Goal: Information Seeking & Learning: Learn about a topic

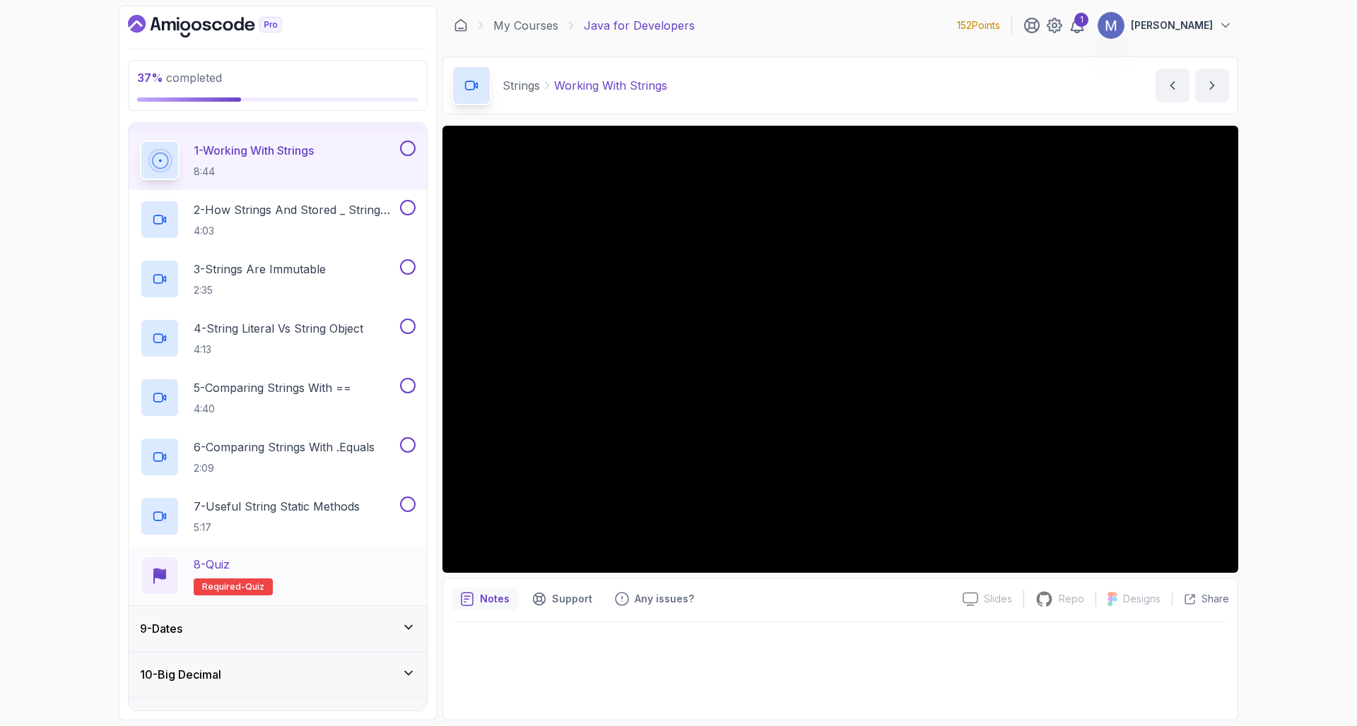
scroll to position [356, 0]
click at [416, 152] on button at bounding box center [408, 151] width 16 height 16
click at [368, 224] on h2 "2 - How Strings And Stored _ String Pool 4:03" at bounding box center [296, 222] width 204 height 37
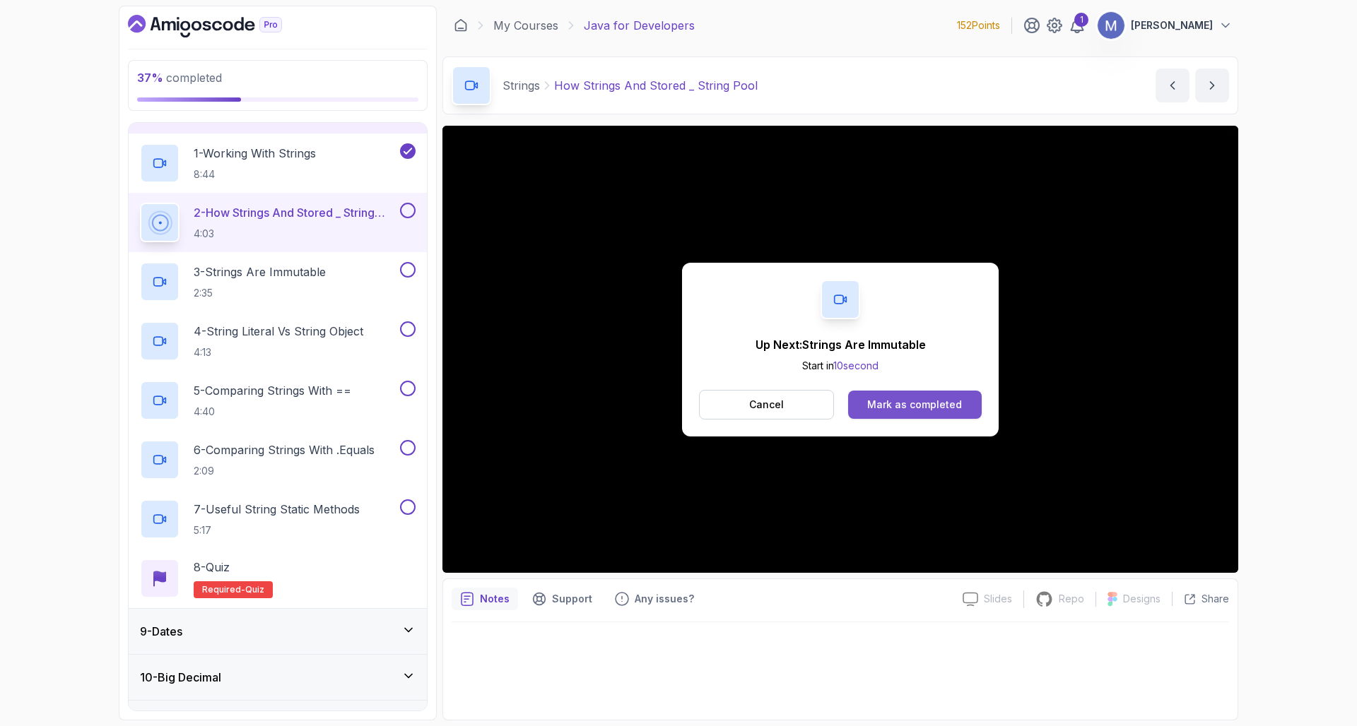
click at [916, 411] on div "Mark as completed" at bounding box center [914, 405] width 95 height 14
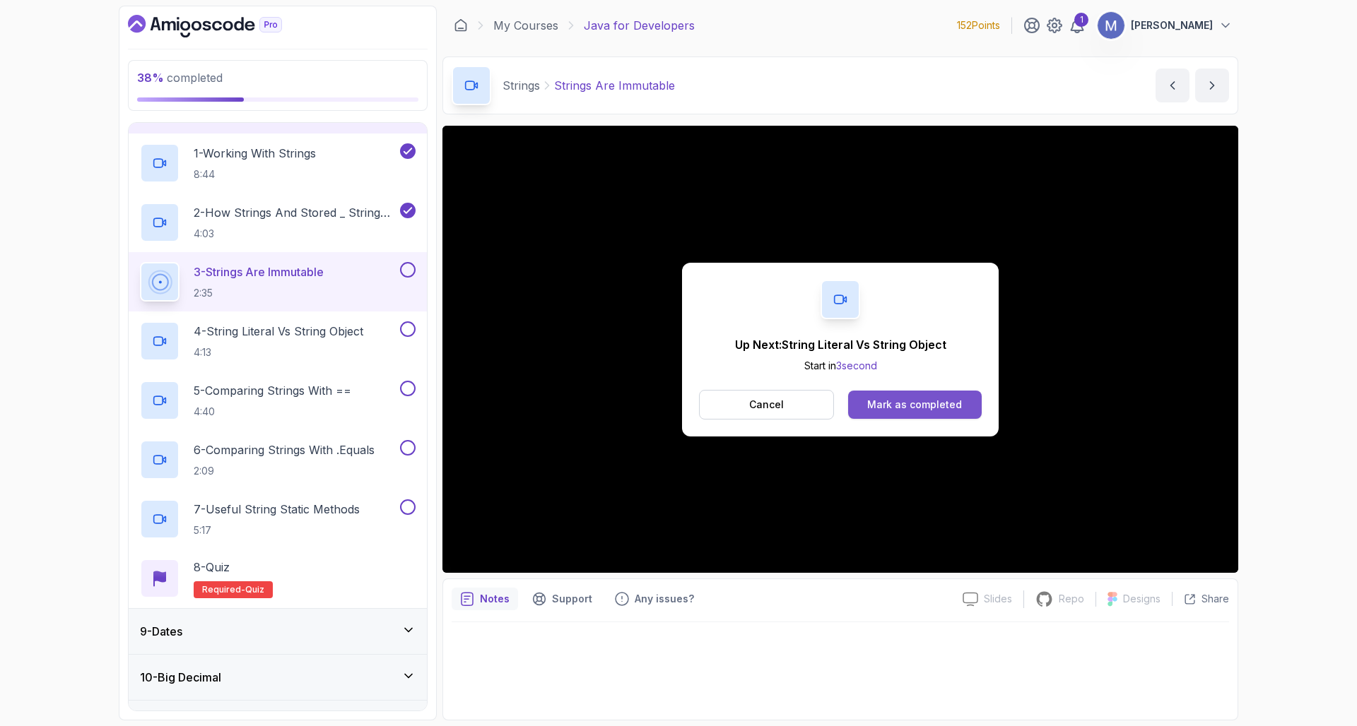
click at [920, 403] on div "Mark as completed" at bounding box center [914, 405] width 95 height 14
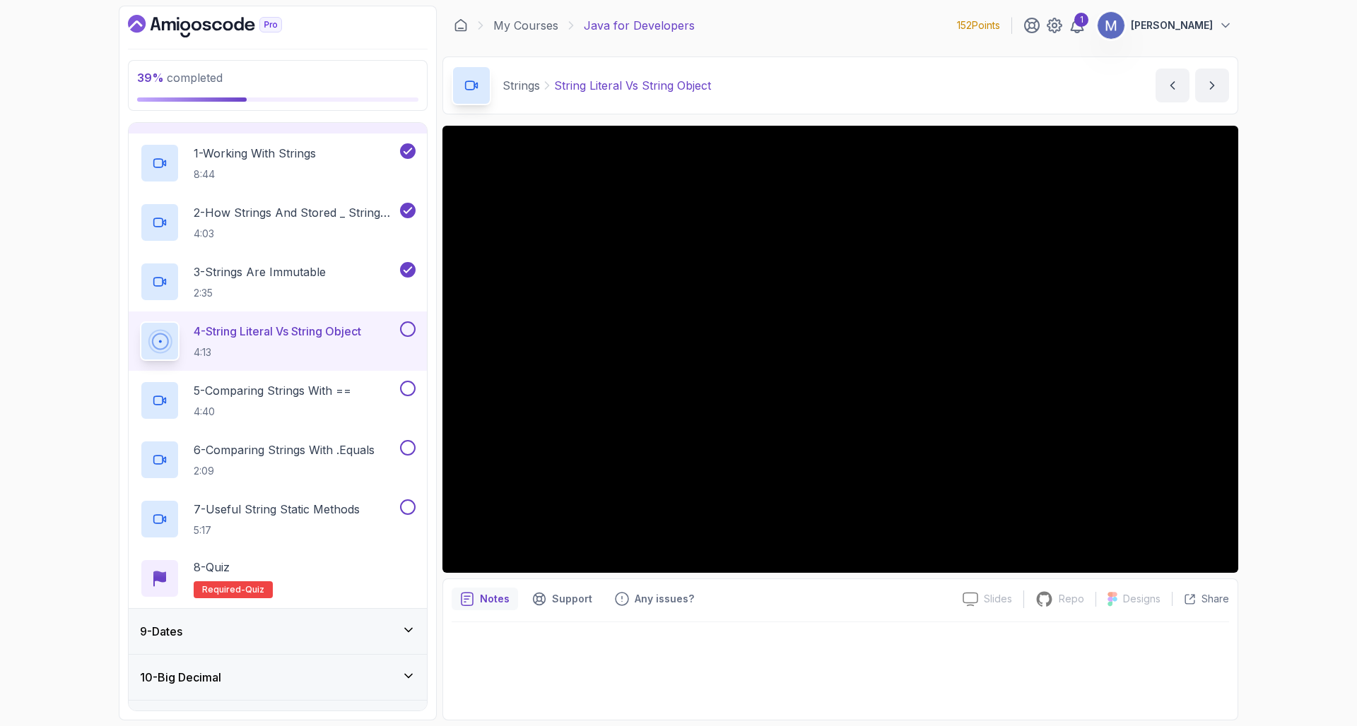
click at [305, 628] on div "9 - Dates" at bounding box center [278, 631] width 276 height 17
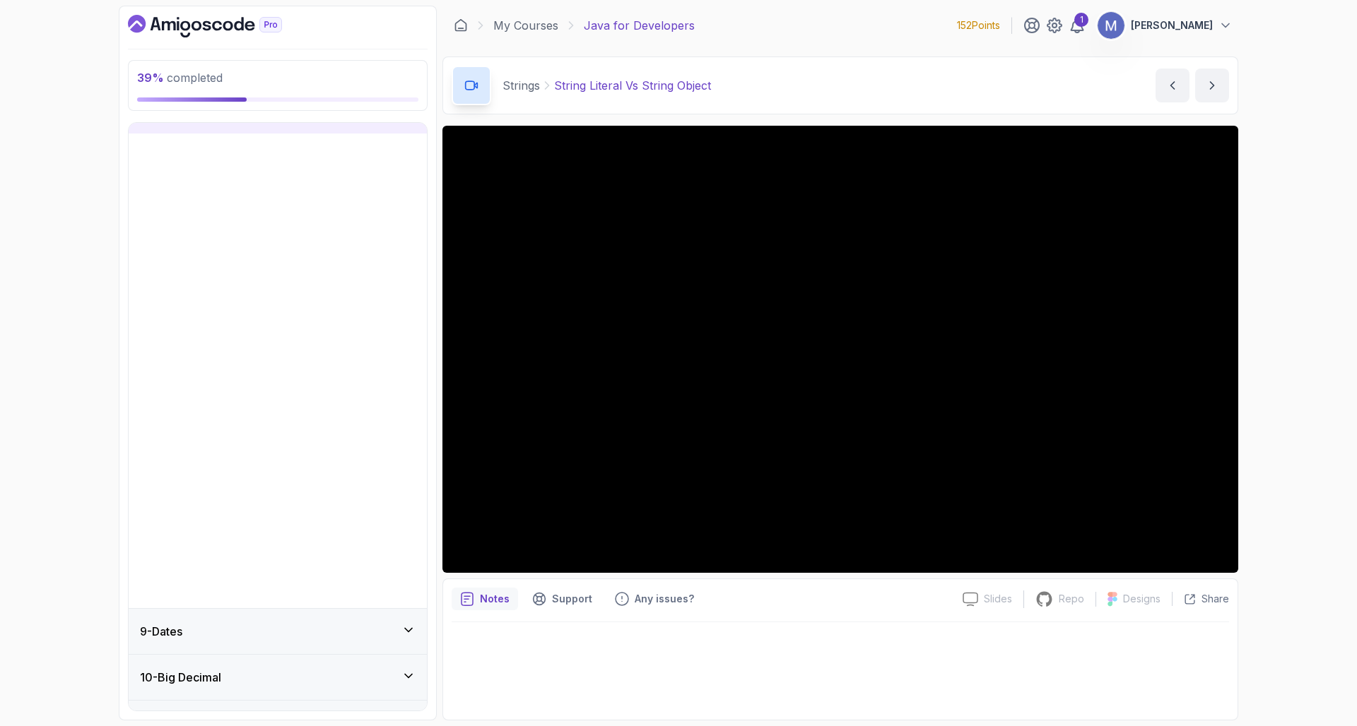
scroll to position [285, 0]
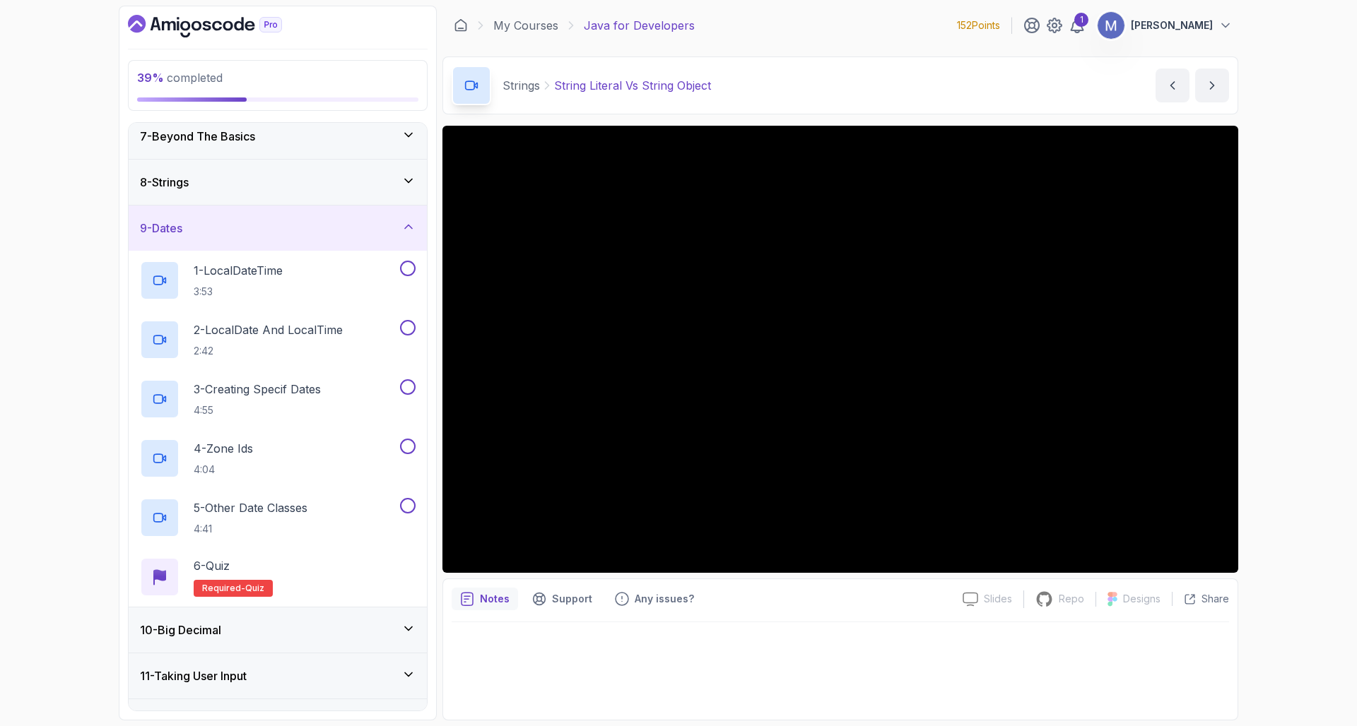
click at [333, 220] on div "9 - Dates" at bounding box center [278, 228] width 276 height 17
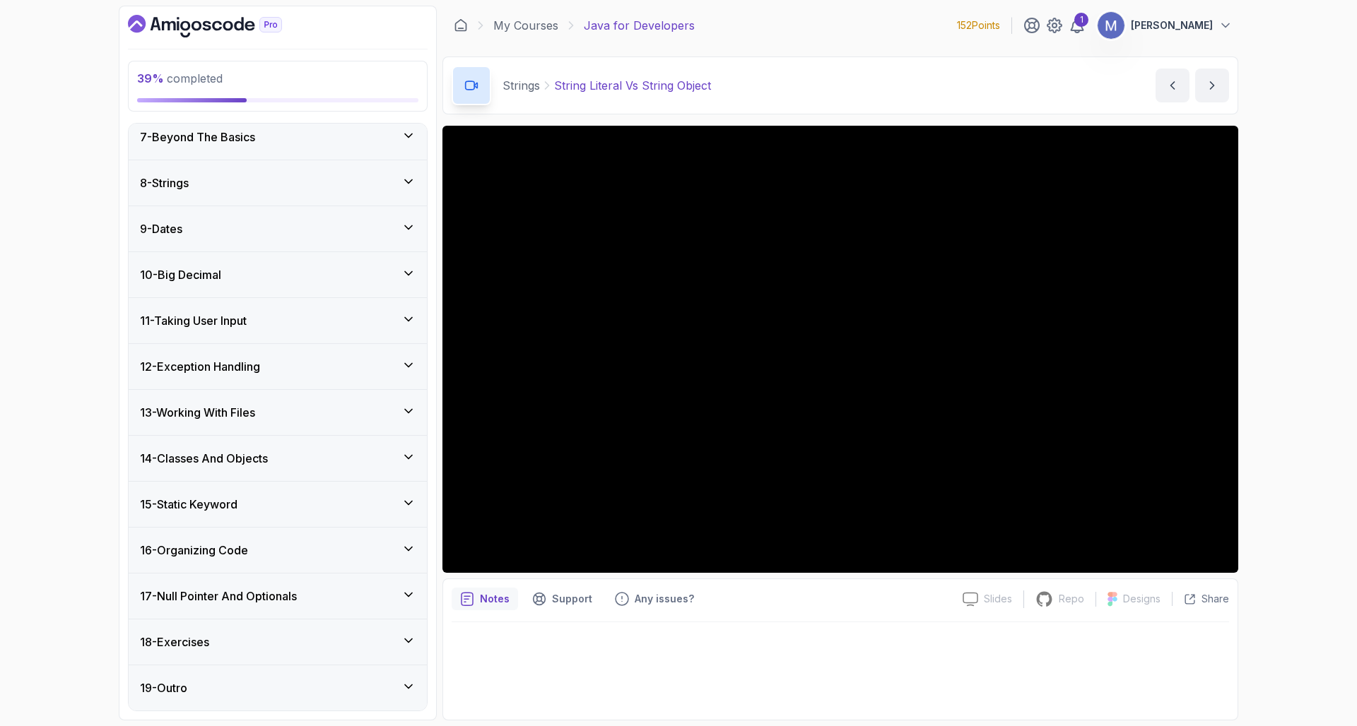
click at [361, 179] on div "8 - Strings" at bounding box center [278, 183] width 276 height 17
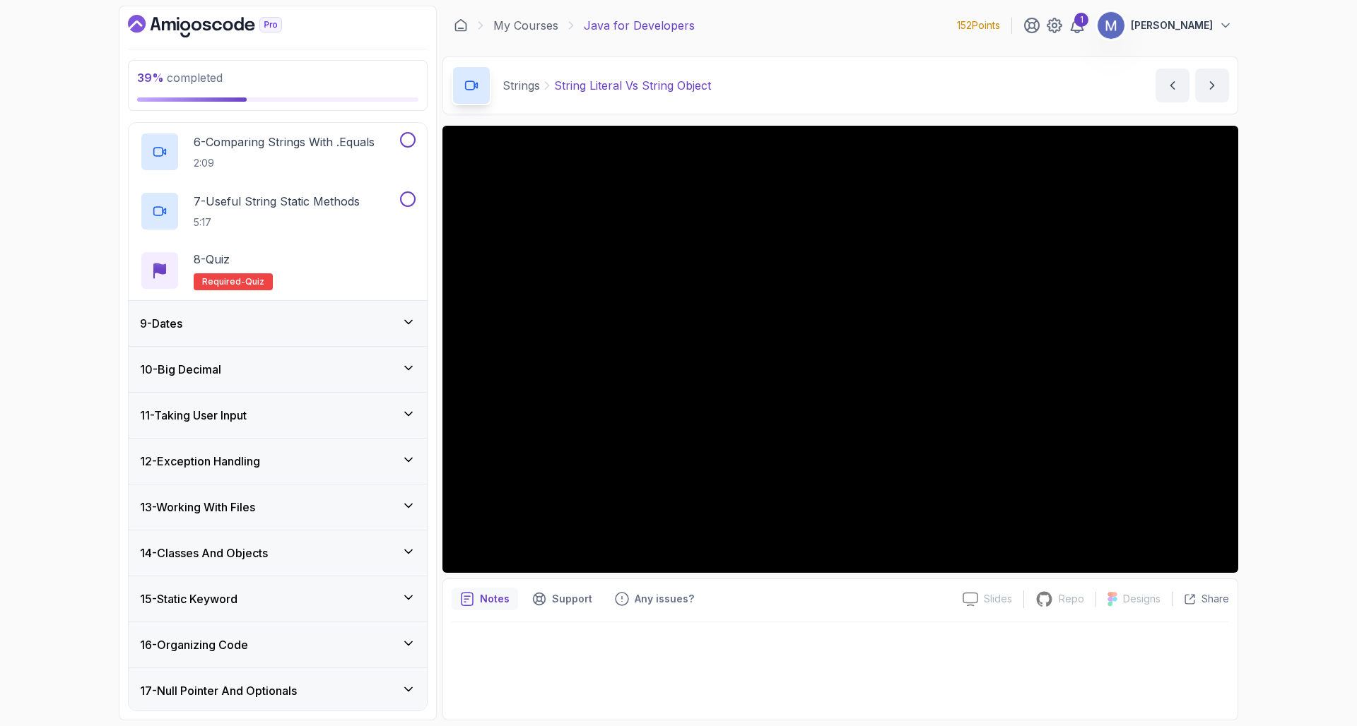
click at [353, 526] on div "13 - Working With Files" at bounding box center [278, 507] width 298 height 45
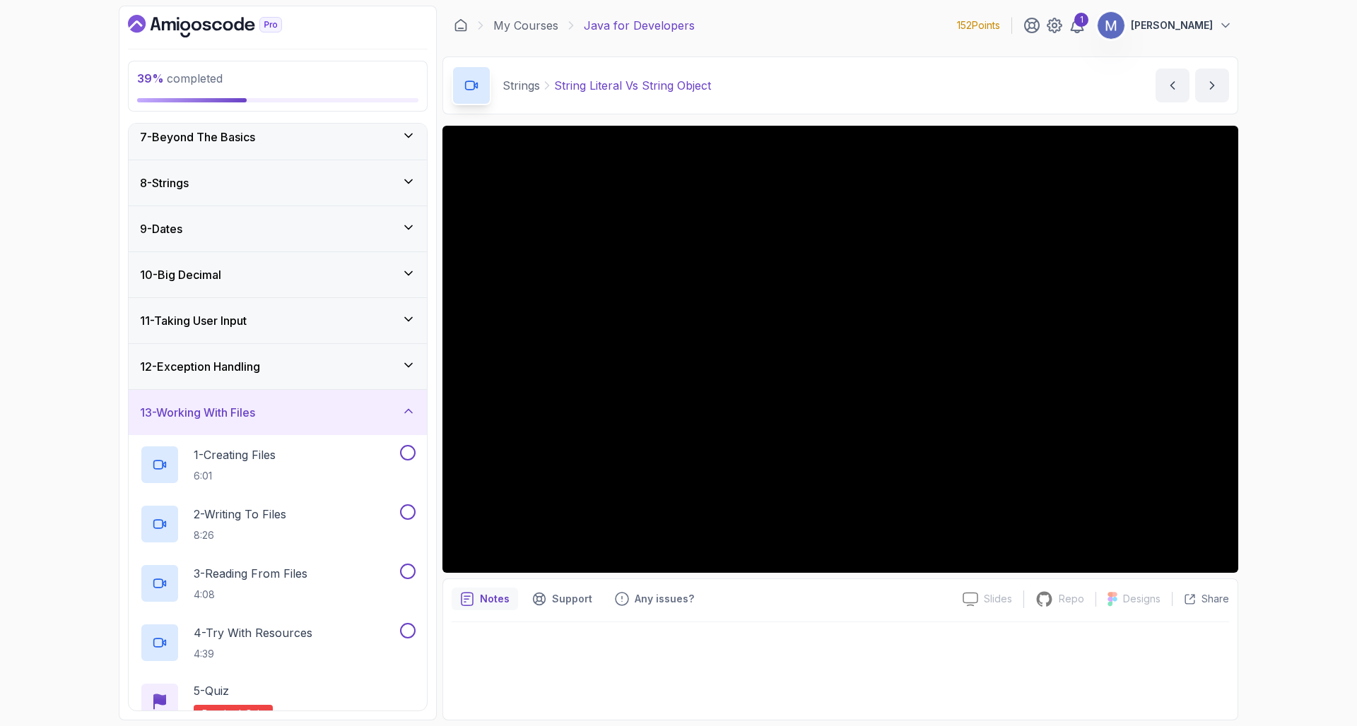
click at [368, 422] on div "13 - Working With Files" at bounding box center [278, 412] width 298 height 45
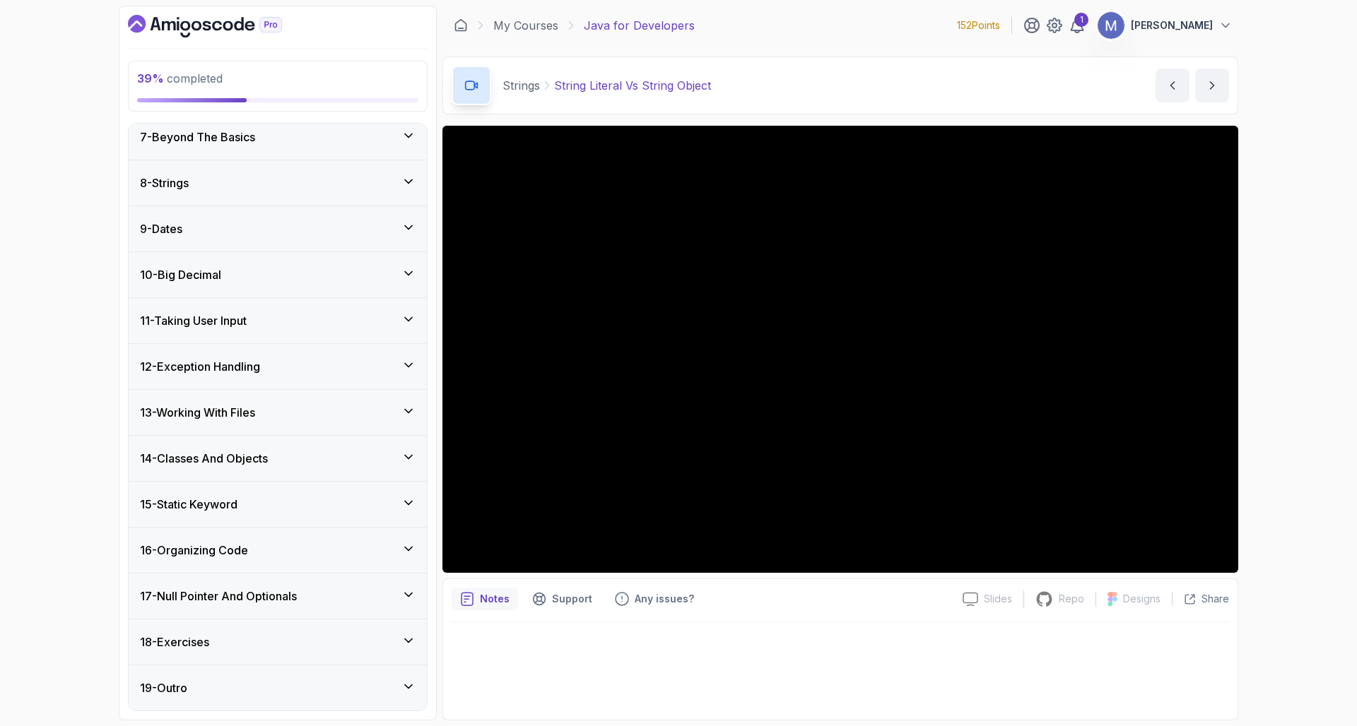
click at [366, 451] on div "14 - Classes And Objects" at bounding box center [278, 458] width 276 height 17
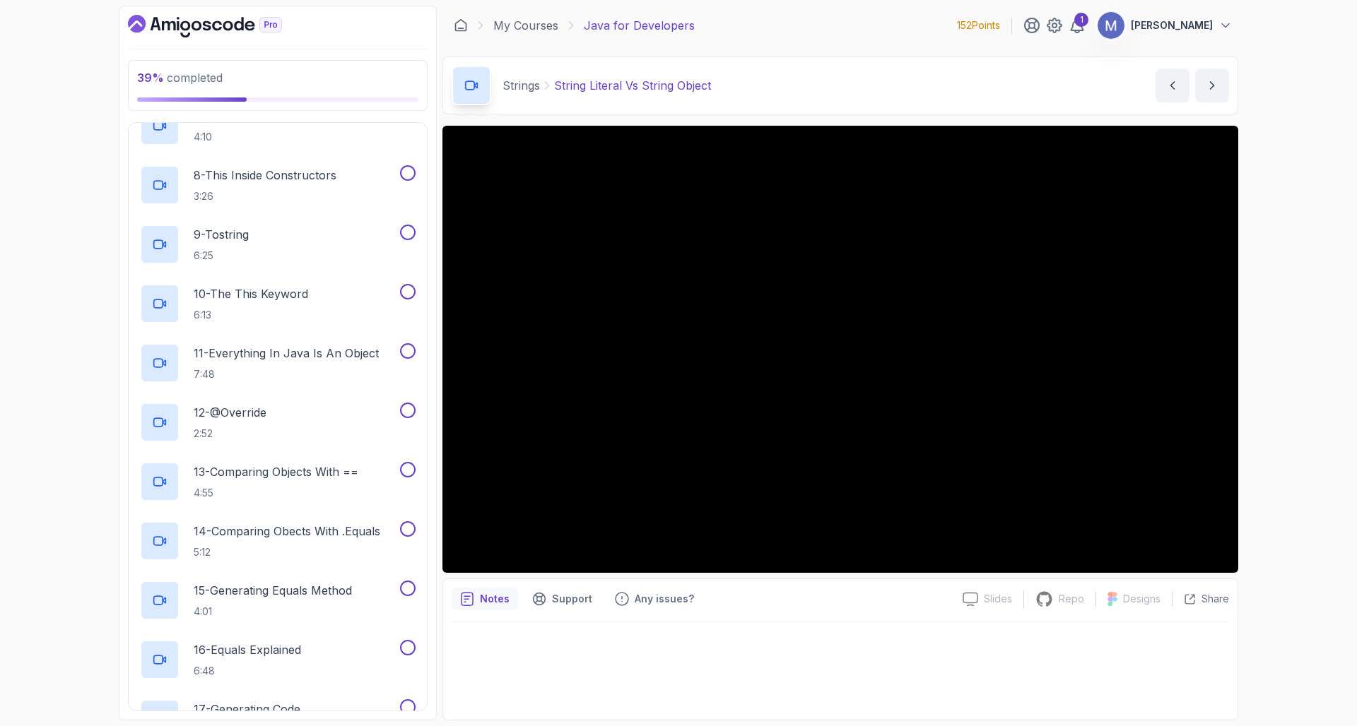
scroll to position [211, 0]
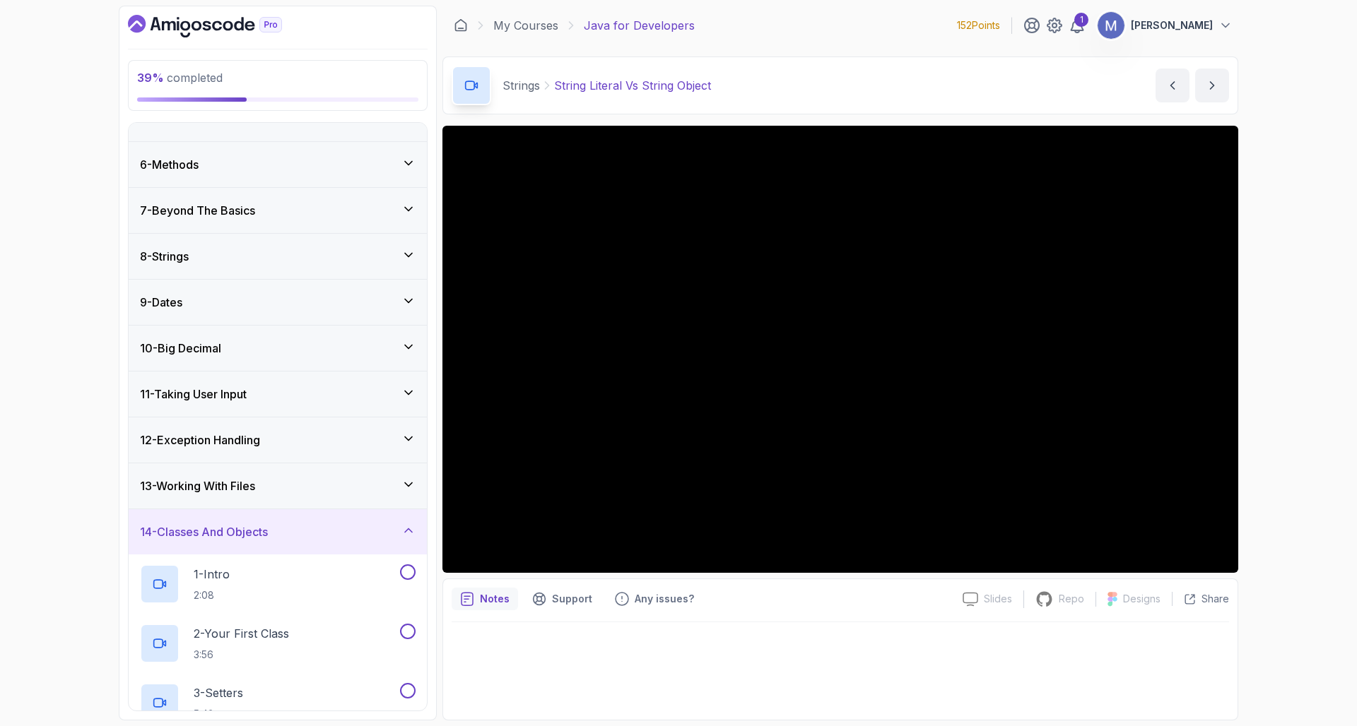
click at [360, 522] on div "14 - Classes And Objects" at bounding box center [278, 532] width 298 height 45
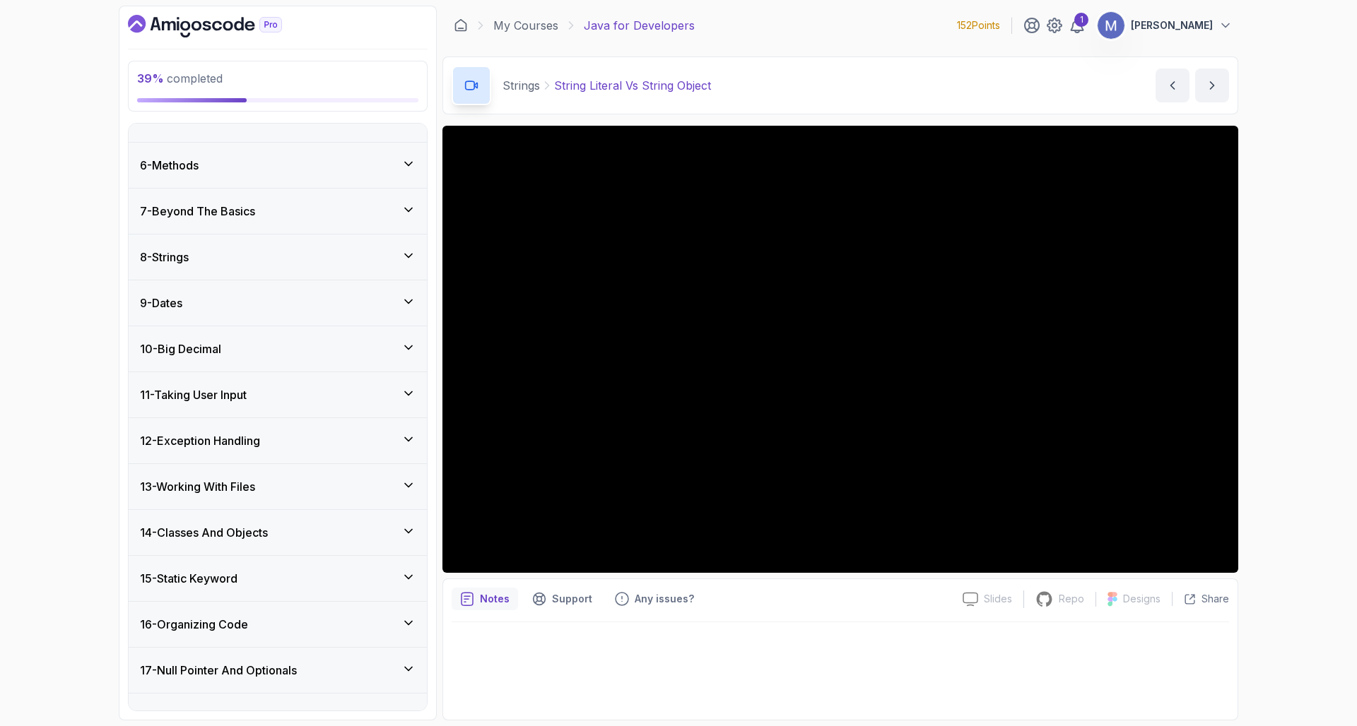
click at [212, 303] on div "9 - Dates" at bounding box center [278, 303] width 276 height 17
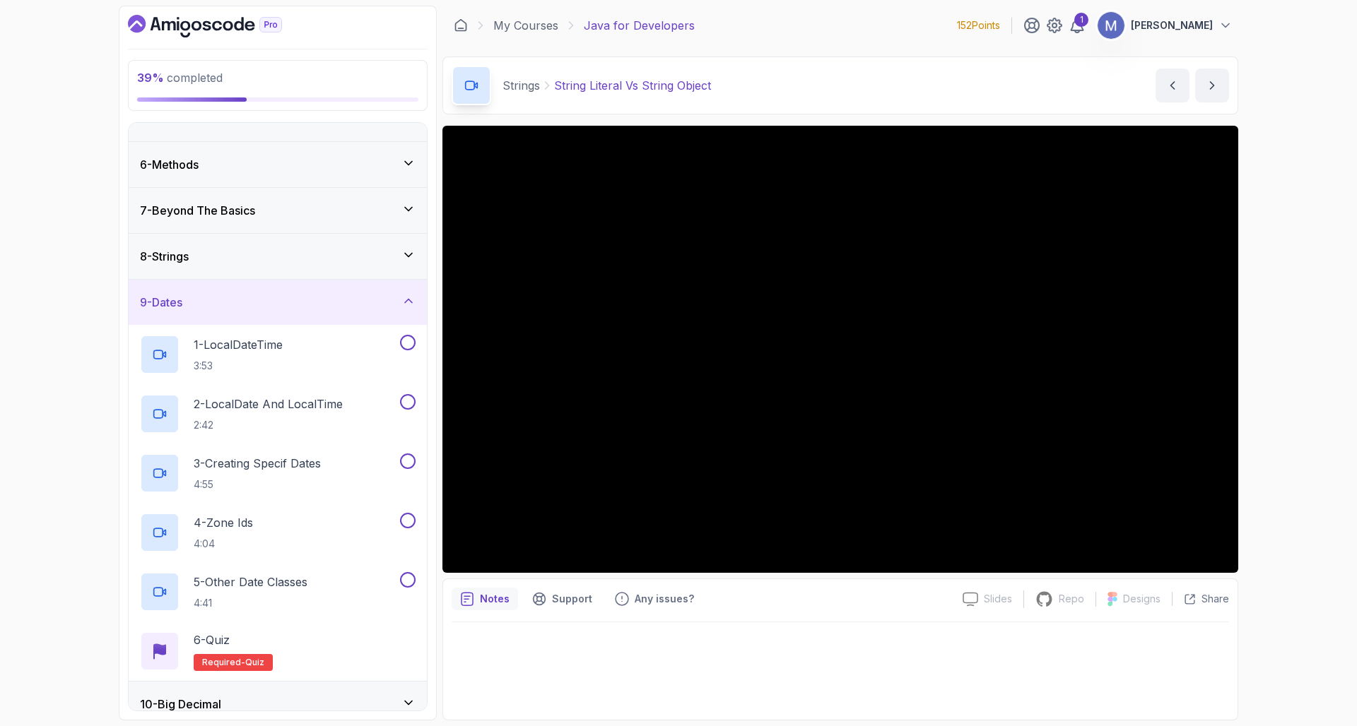
click at [212, 303] on div "9 - Dates" at bounding box center [278, 302] width 276 height 17
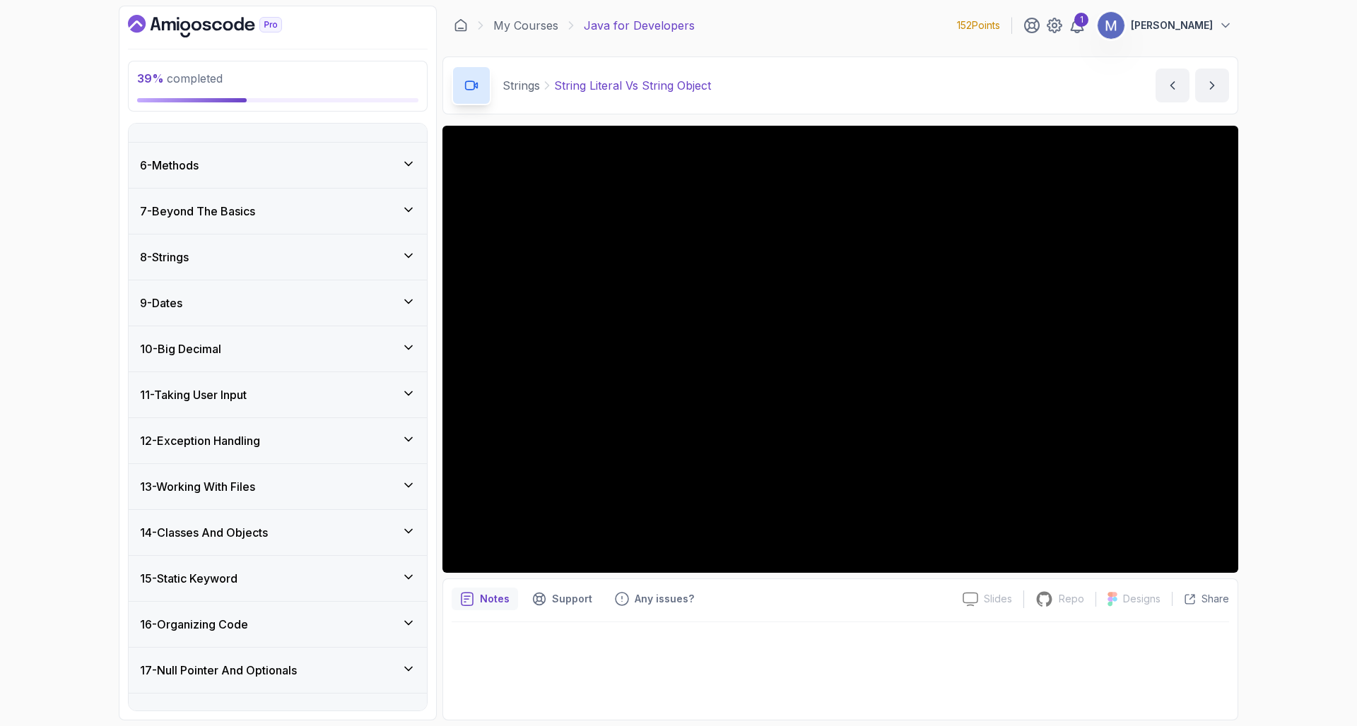
click at [221, 360] on div "10 - Big Decimal" at bounding box center [278, 348] width 298 height 45
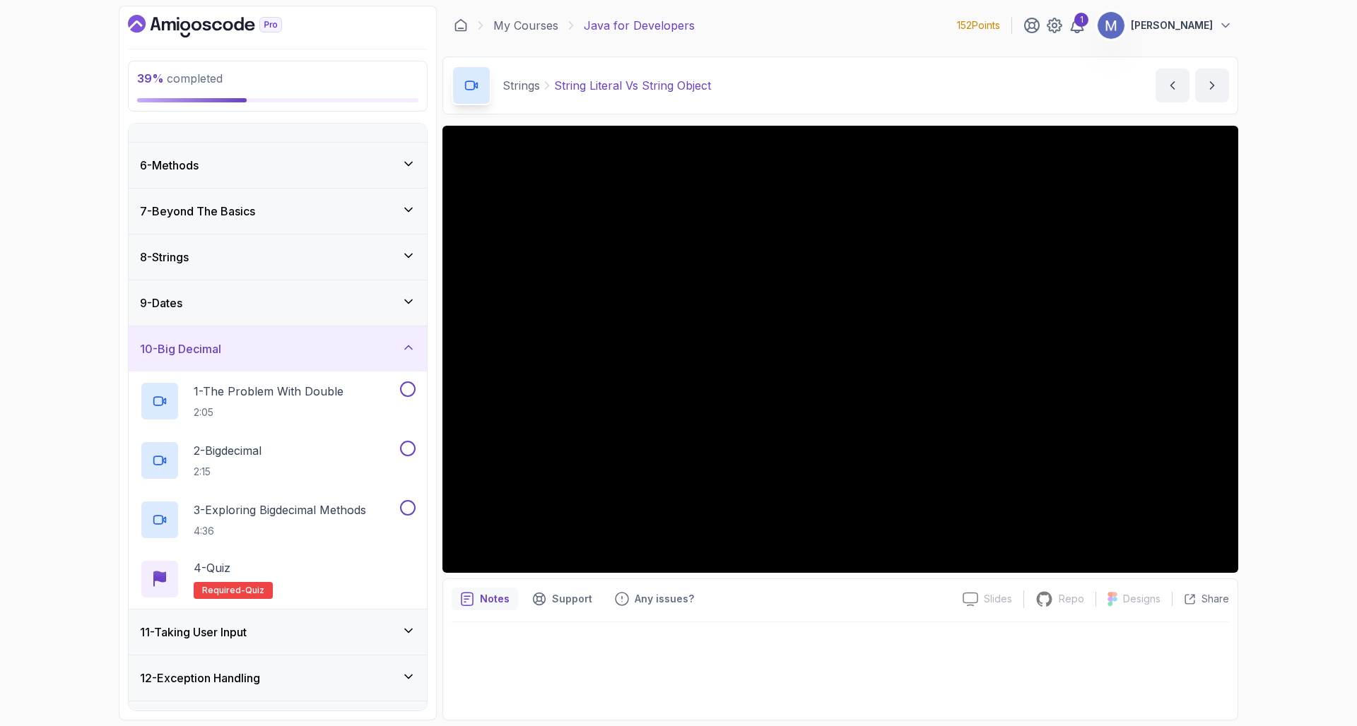
click at [223, 358] on div "10 - Big Decimal" at bounding box center [278, 348] width 298 height 45
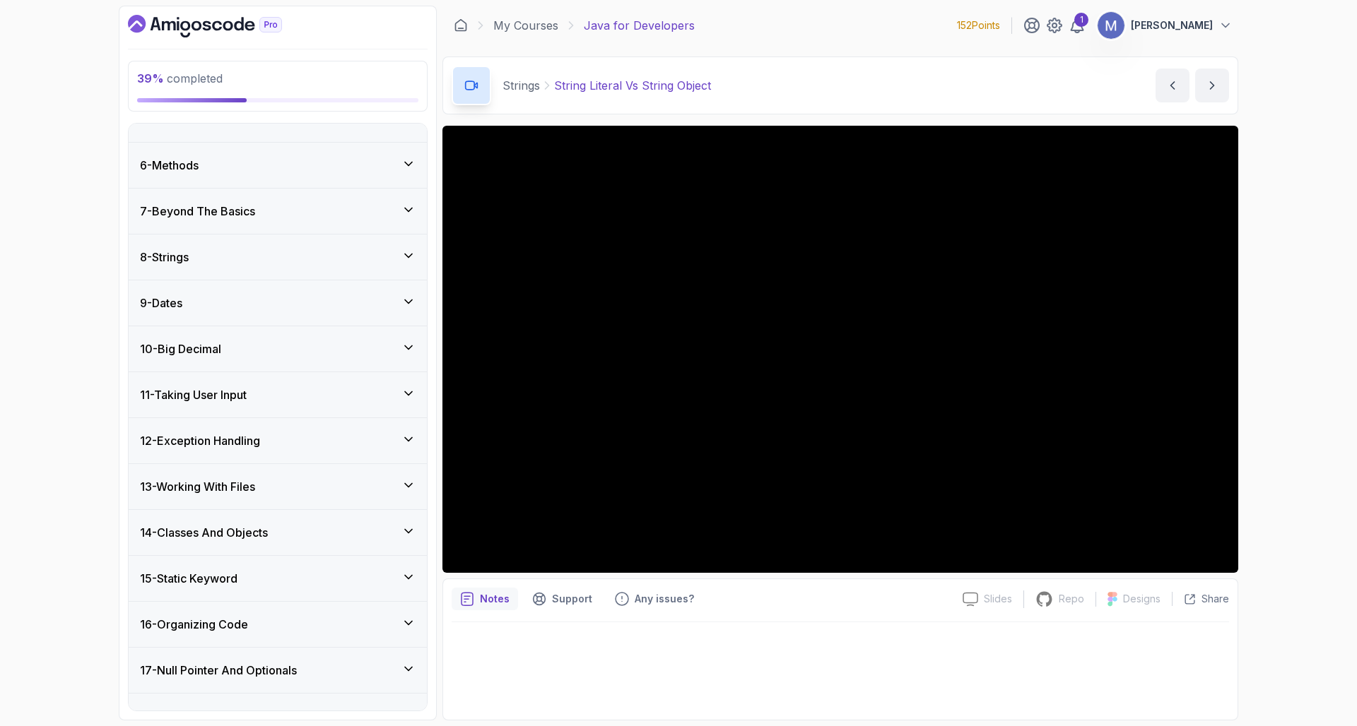
click at [240, 397] on h3 "11 - Taking User Input" at bounding box center [193, 395] width 107 height 17
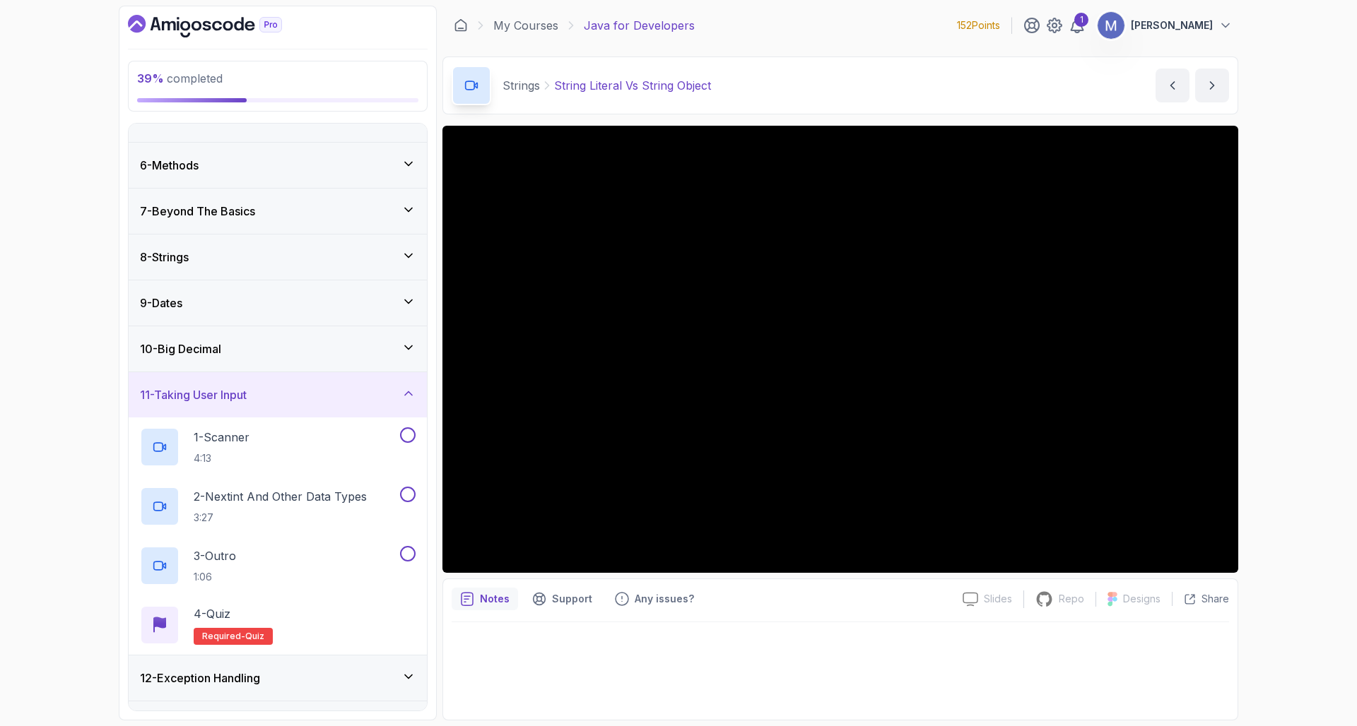
click at [241, 397] on h3 "11 - Taking User Input" at bounding box center [193, 395] width 107 height 17
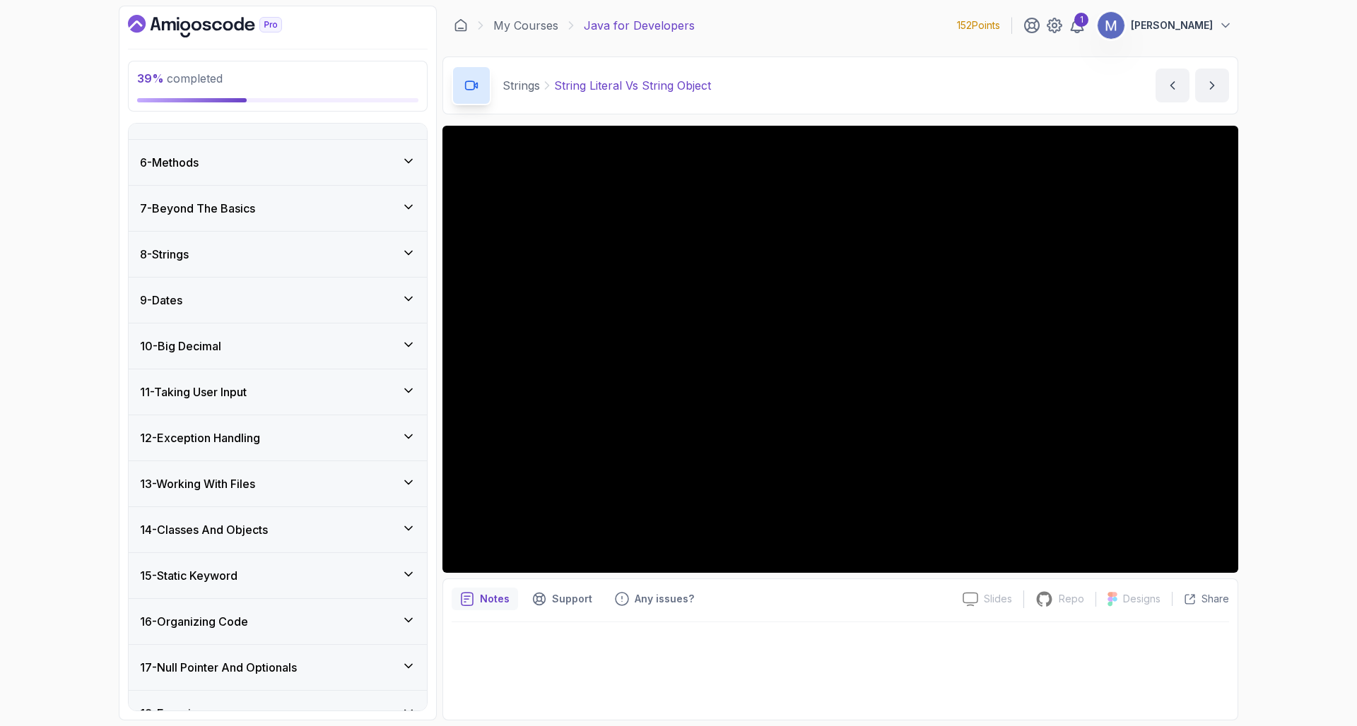
scroll to position [216, 0]
click at [245, 435] on h3 "12 - Exception Handling" at bounding box center [200, 435] width 120 height 17
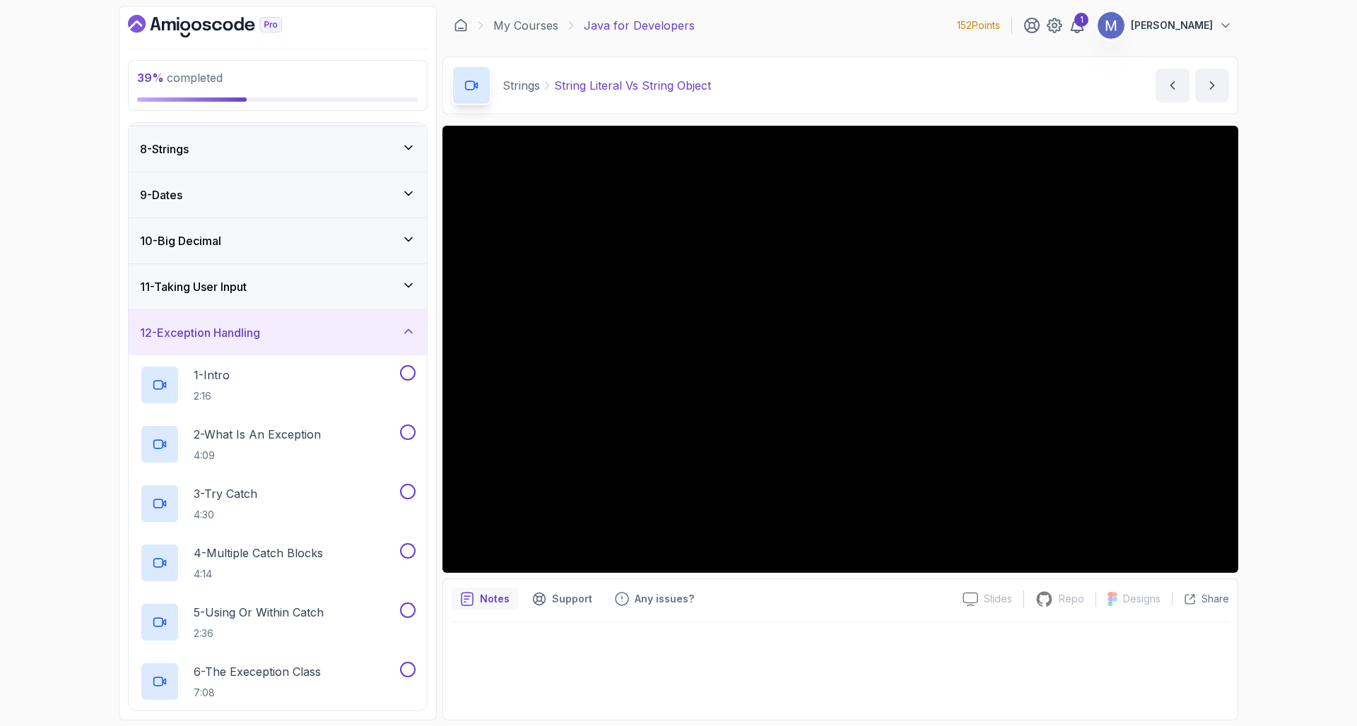
click at [286, 341] on div "12 - Exception Handling" at bounding box center [278, 332] width 276 height 17
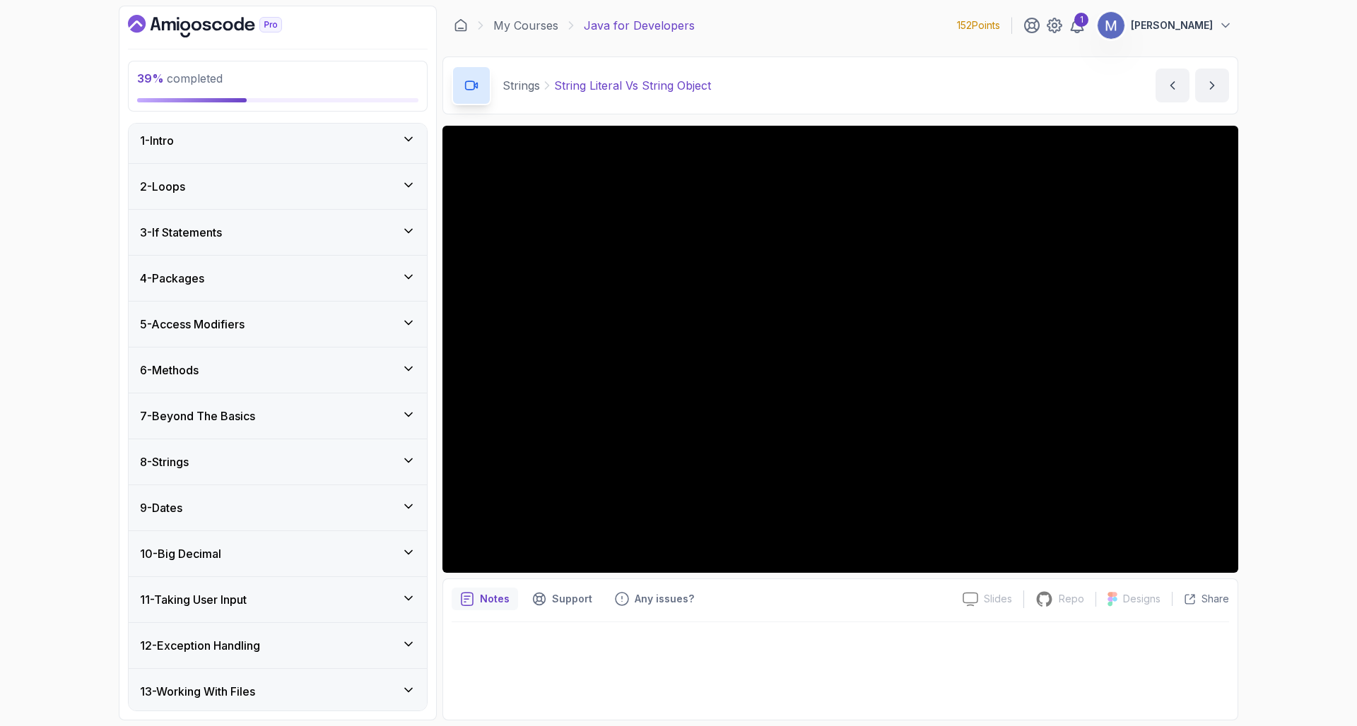
scroll to position [0, 0]
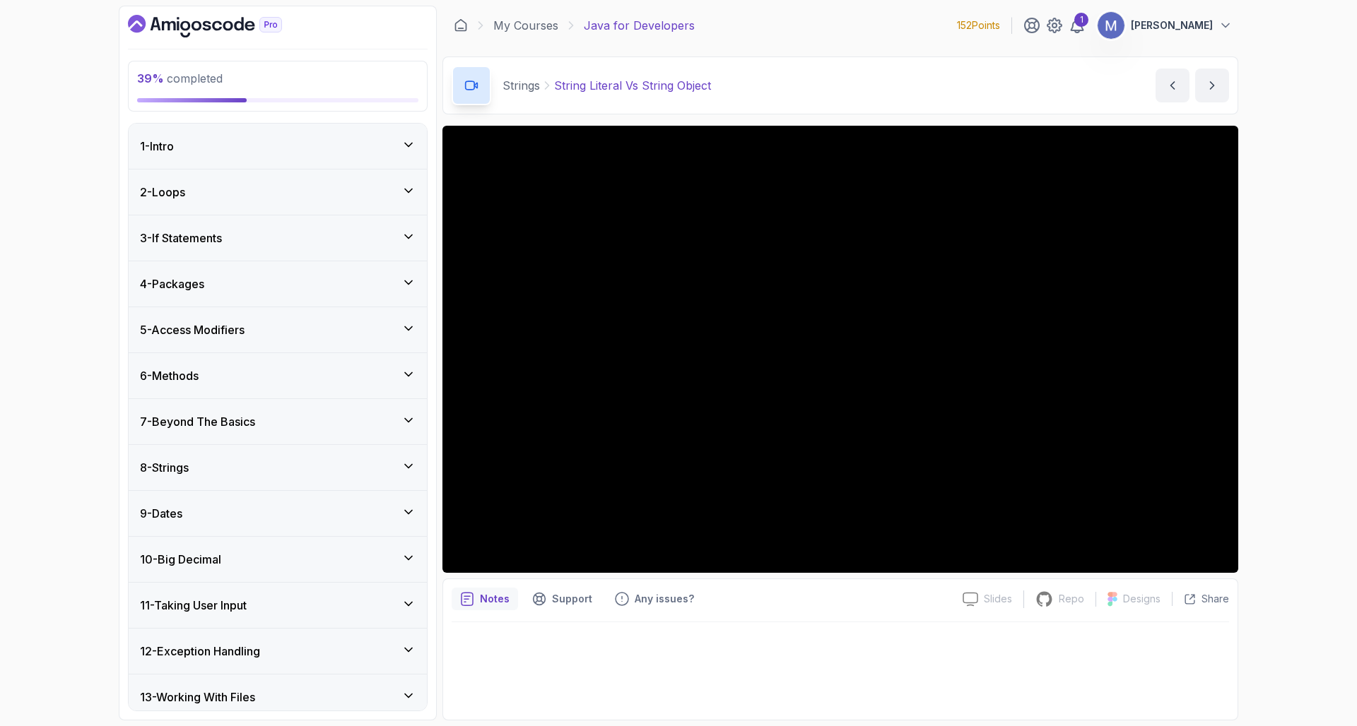
click at [246, 483] on div "8 - Strings" at bounding box center [278, 467] width 298 height 45
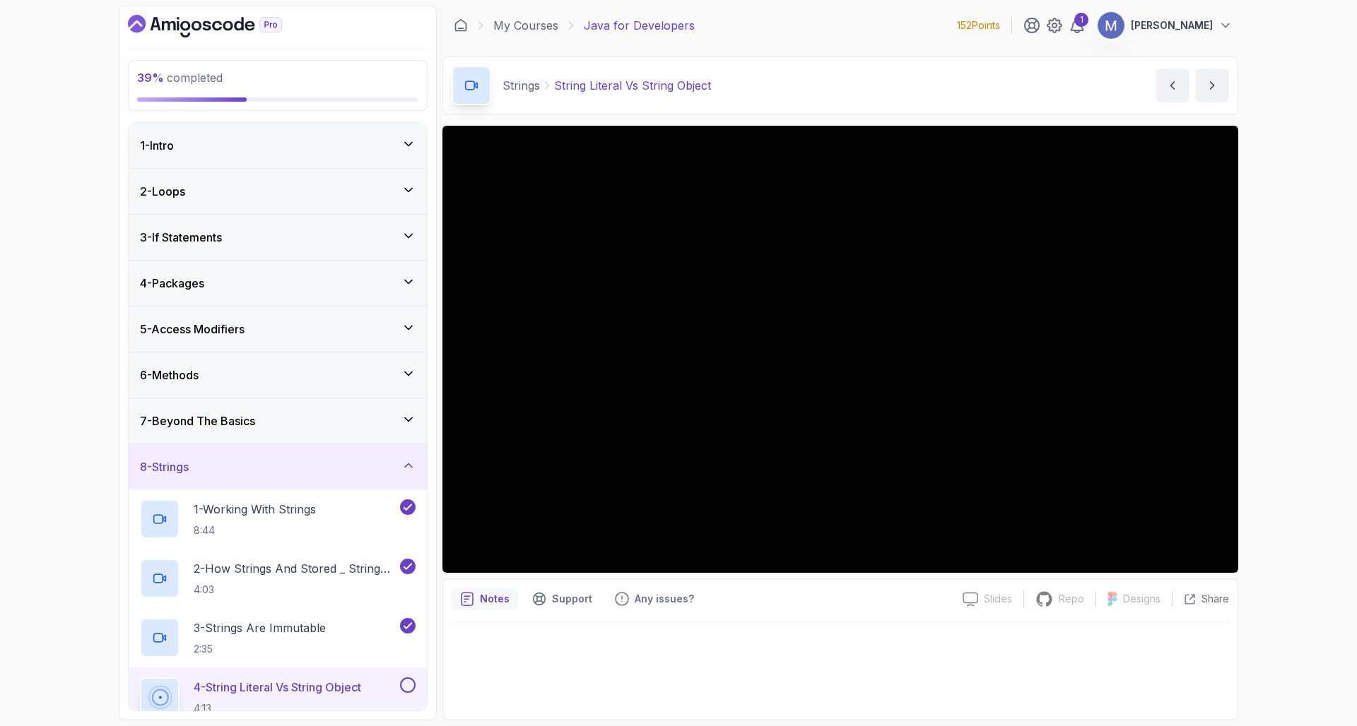
scroll to position [233, 0]
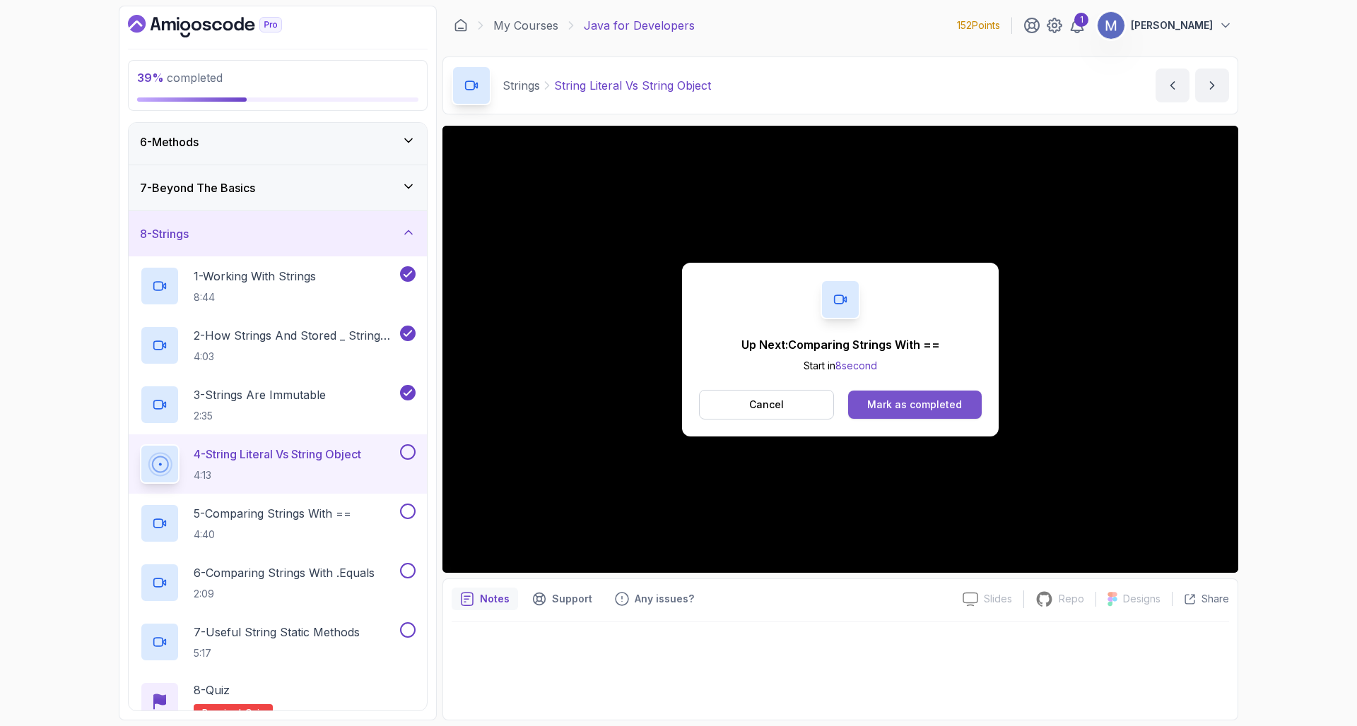
click at [890, 404] on div "Mark as completed" at bounding box center [914, 405] width 95 height 14
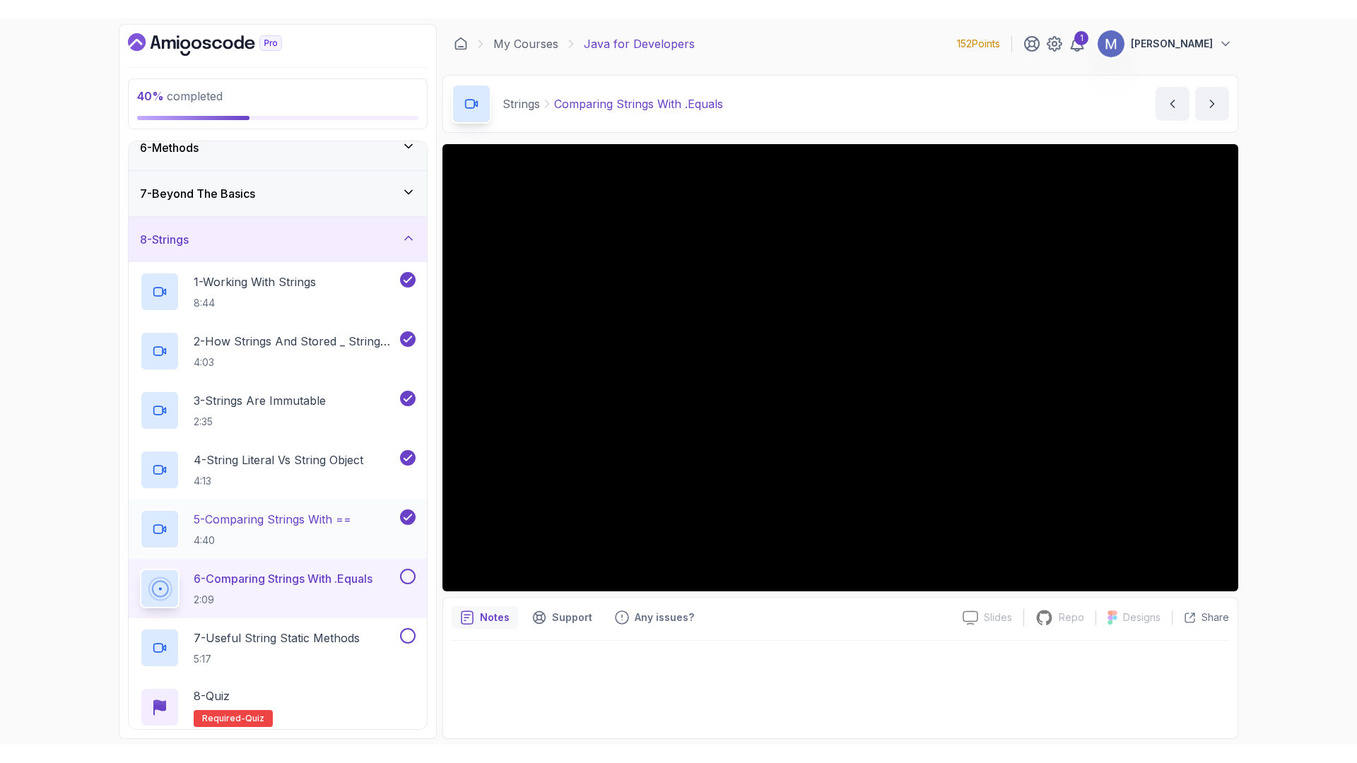
scroll to position [264, 0]
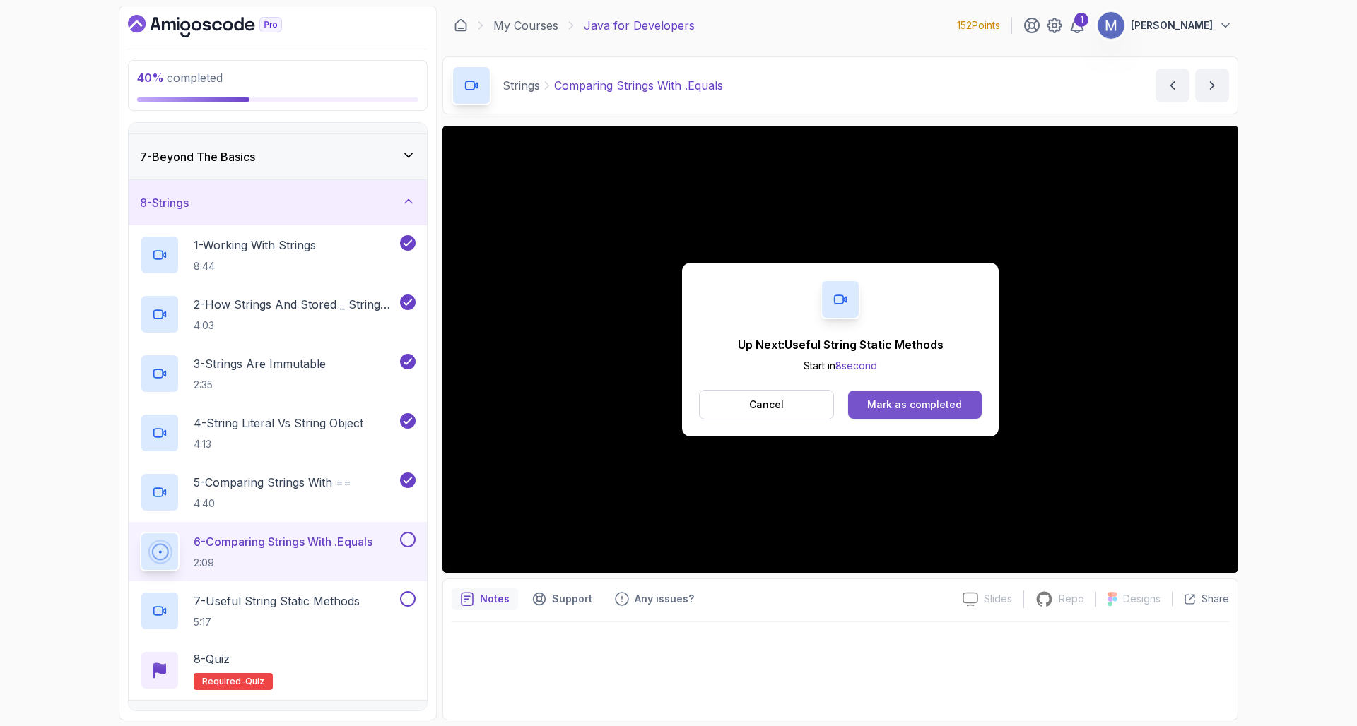
click at [927, 406] on div "Mark as completed" at bounding box center [914, 405] width 95 height 14
